Goal: Task Accomplishment & Management: Use online tool/utility

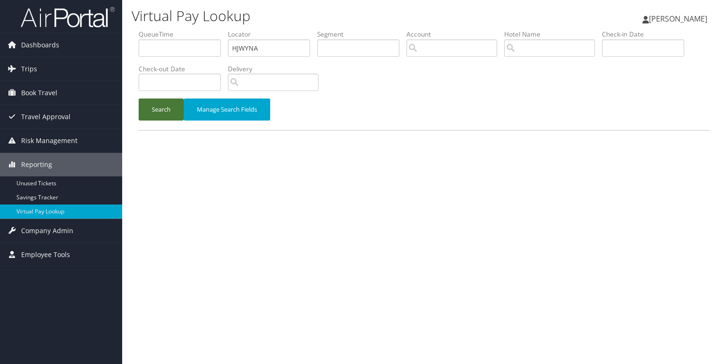
type input "HJWYNA"
click at [172, 118] on button "Search" at bounding box center [161, 110] width 45 height 22
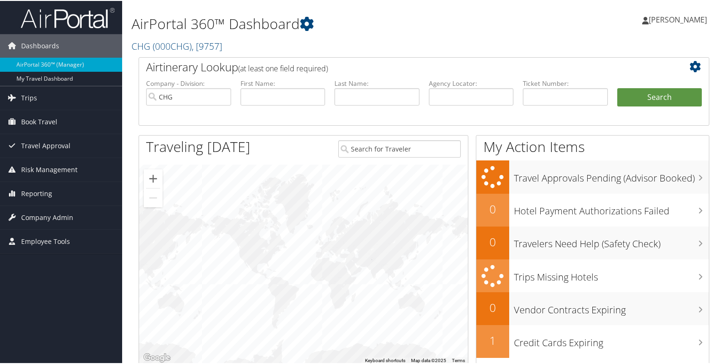
drag, startPoint x: 35, startPoint y: 192, endPoint x: 44, endPoint y: 205, distance: 15.9
click at [35, 192] on span "Reporting" at bounding box center [36, 192] width 31 height 23
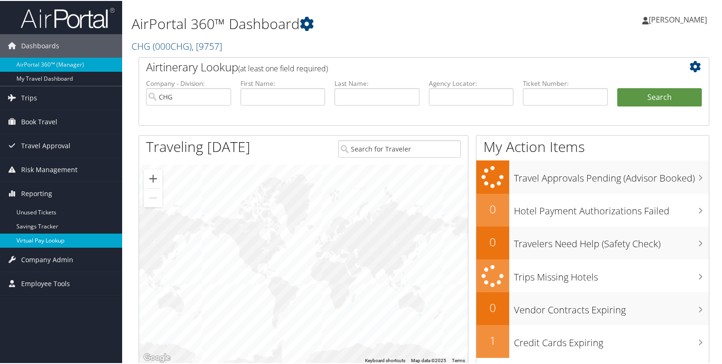
click at [48, 241] on link "Virtual Pay Lookup" at bounding box center [61, 240] width 122 height 14
